Goal: Check status: Check status

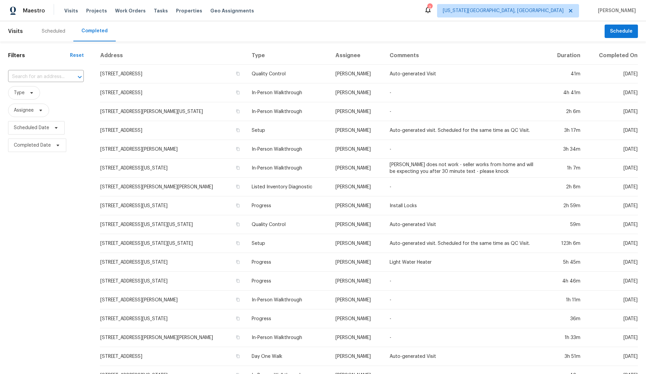
click at [53, 31] on div "Scheduled" at bounding box center [54, 31] width 24 height 7
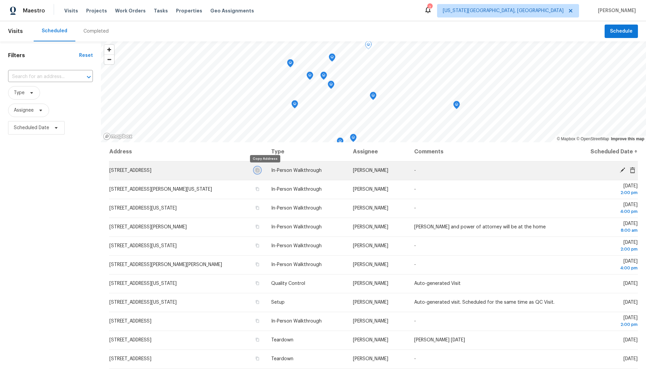
click at [259, 169] on icon "button" at bounding box center [257, 170] width 3 height 4
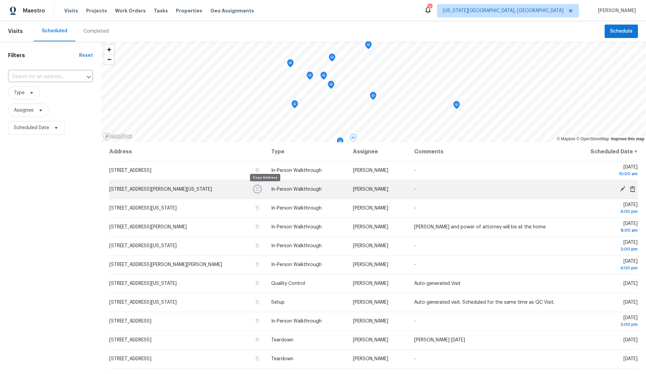
click at [259, 189] on icon "button" at bounding box center [257, 189] width 4 height 4
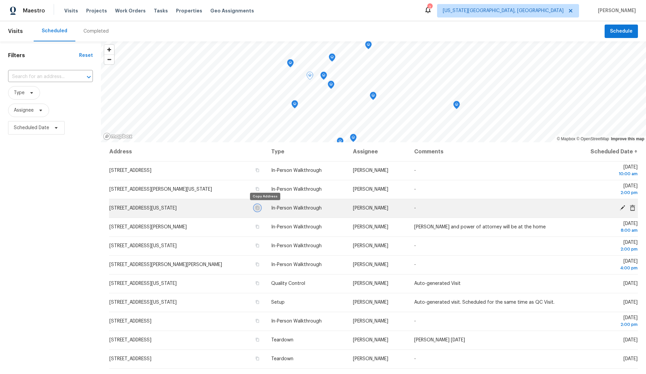
click at [259, 208] on icon "button" at bounding box center [257, 208] width 3 height 4
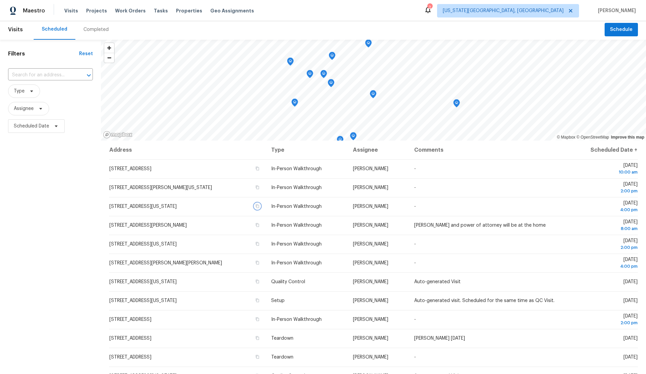
scroll to position [2, 0]
click at [90, 29] on div "Completed" at bounding box center [95, 29] width 25 height 7
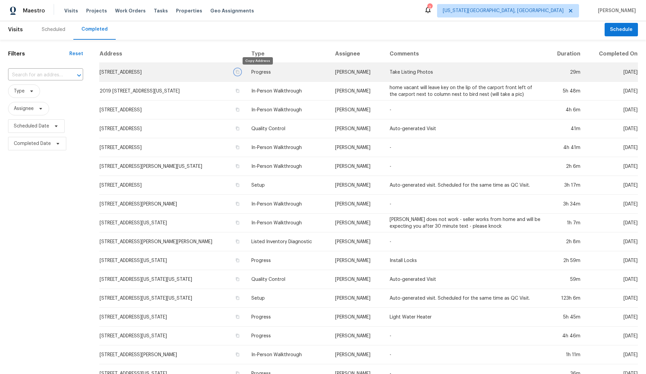
scroll to position [4, 0]
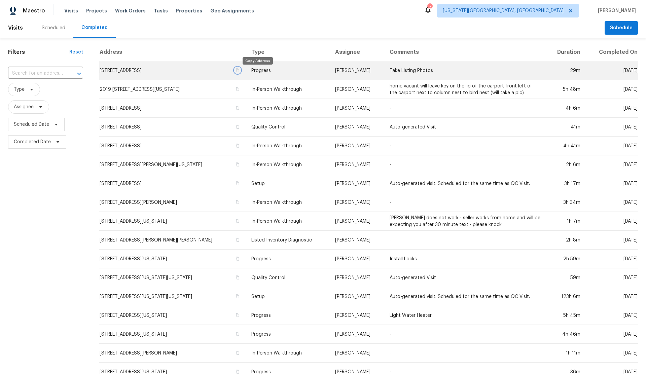
click at [239, 71] on icon "button" at bounding box center [237, 70] width 4 height 4
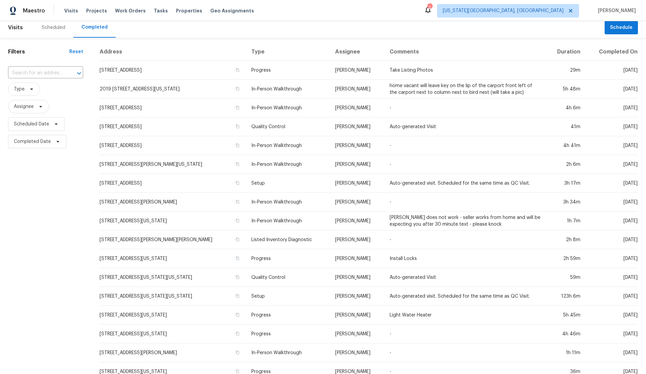
click at [55, 27] on div "Scheduled" at bounding box center [54, 27] width 24 height 7
